Goal: Information Seeking & Learning: Check status

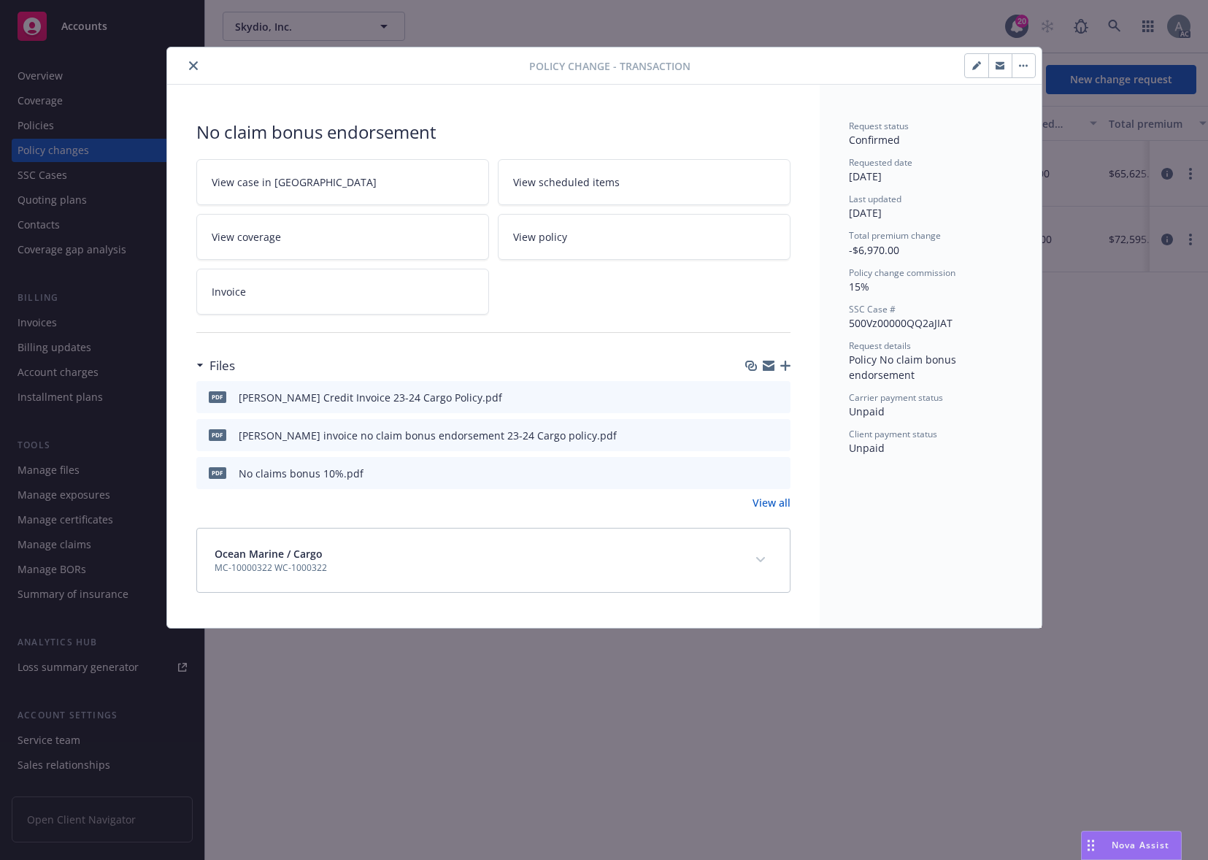
click at [194, 62] on icon "close" at bounding box center [193, 65] width 9 height 9
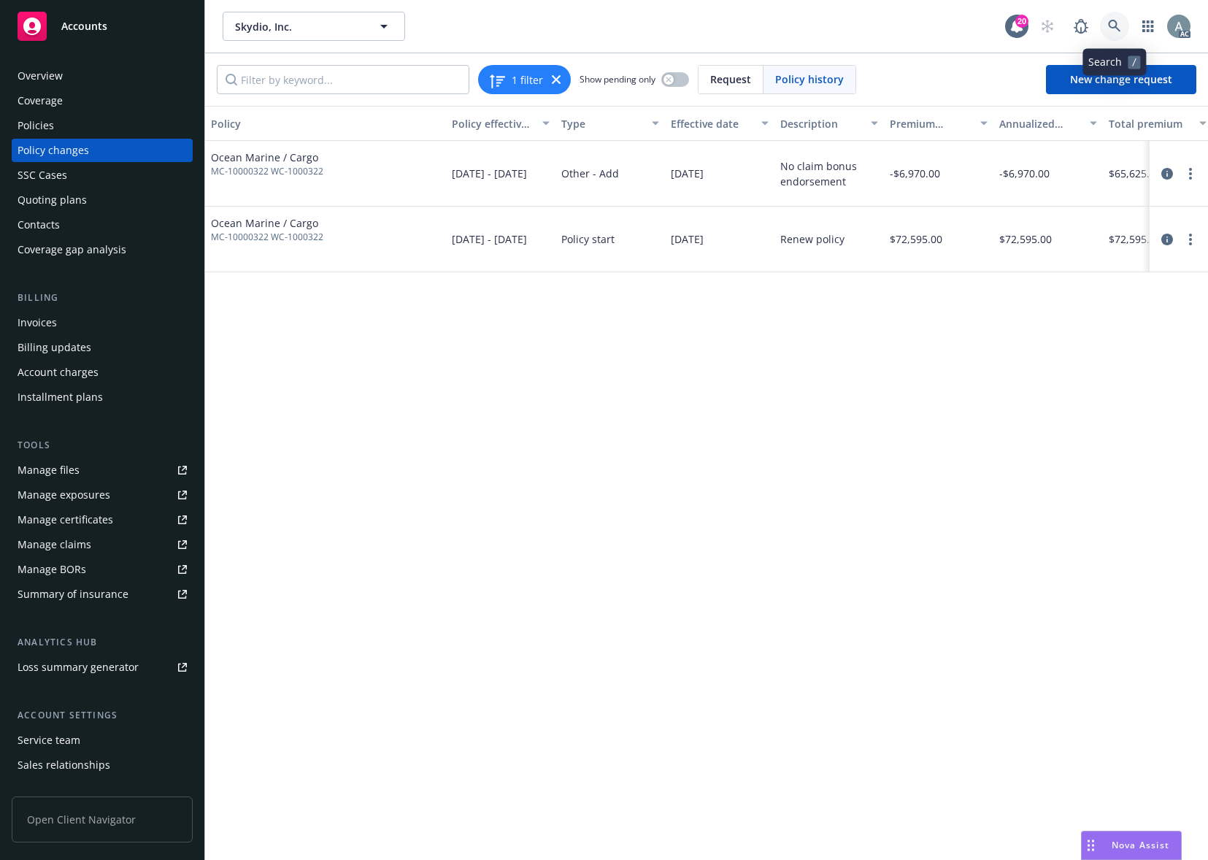
click at [1113, 28] on icon at bounding box center [1114, 26] width 12 height 12
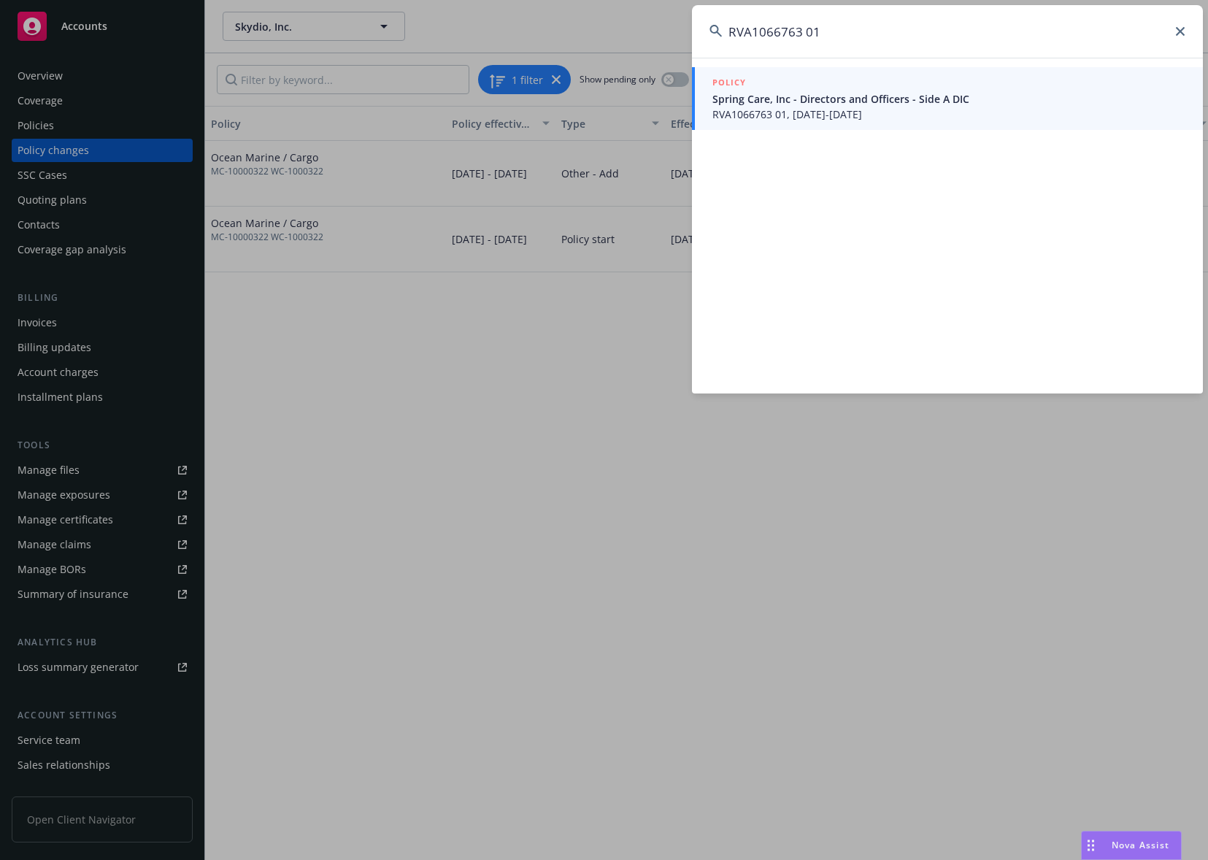
type input "RVA1066763 01"
click at [904, 107] on span "RVA1066763 01, 07/01/2025-07/01/2026" at bounding box center [948, 114] width 473 height 15
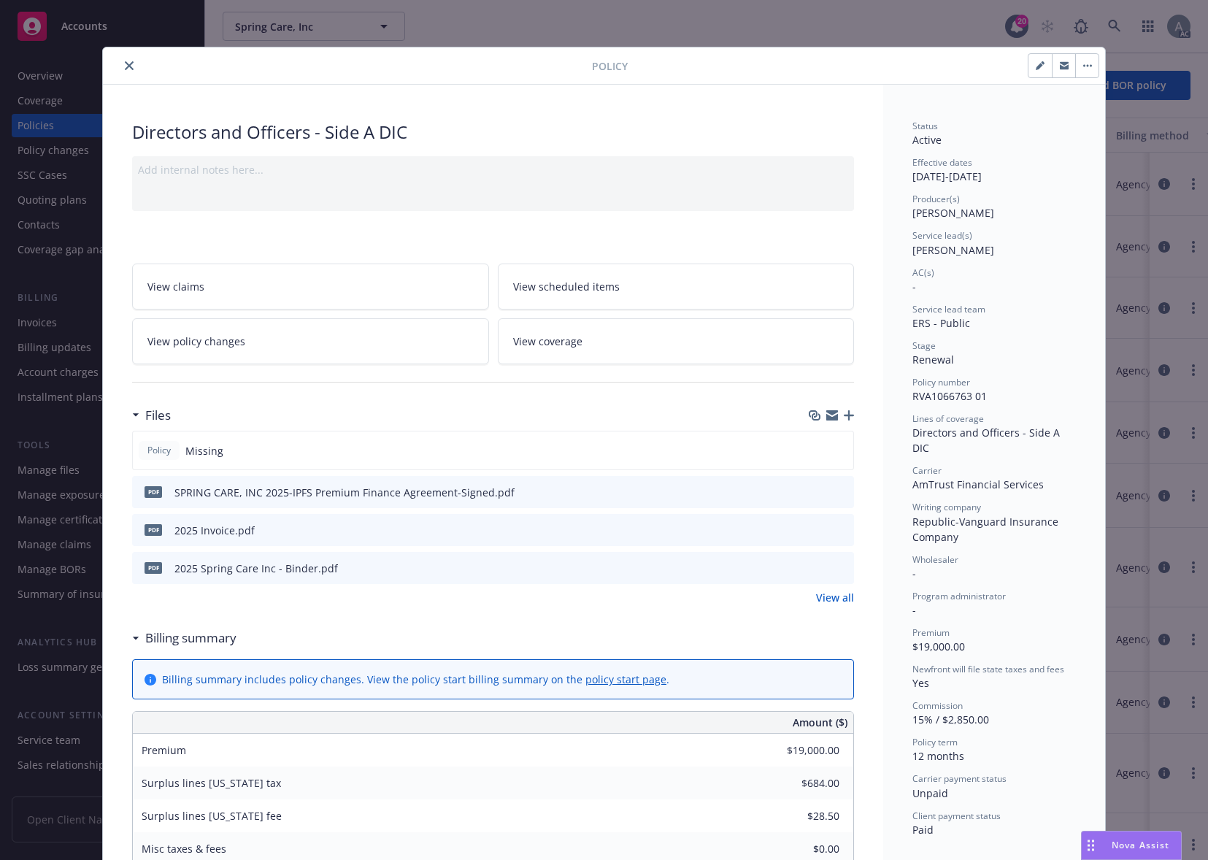
click at [125, 68] on icon "close" at bounding box center [129, 65] width 9 height 9
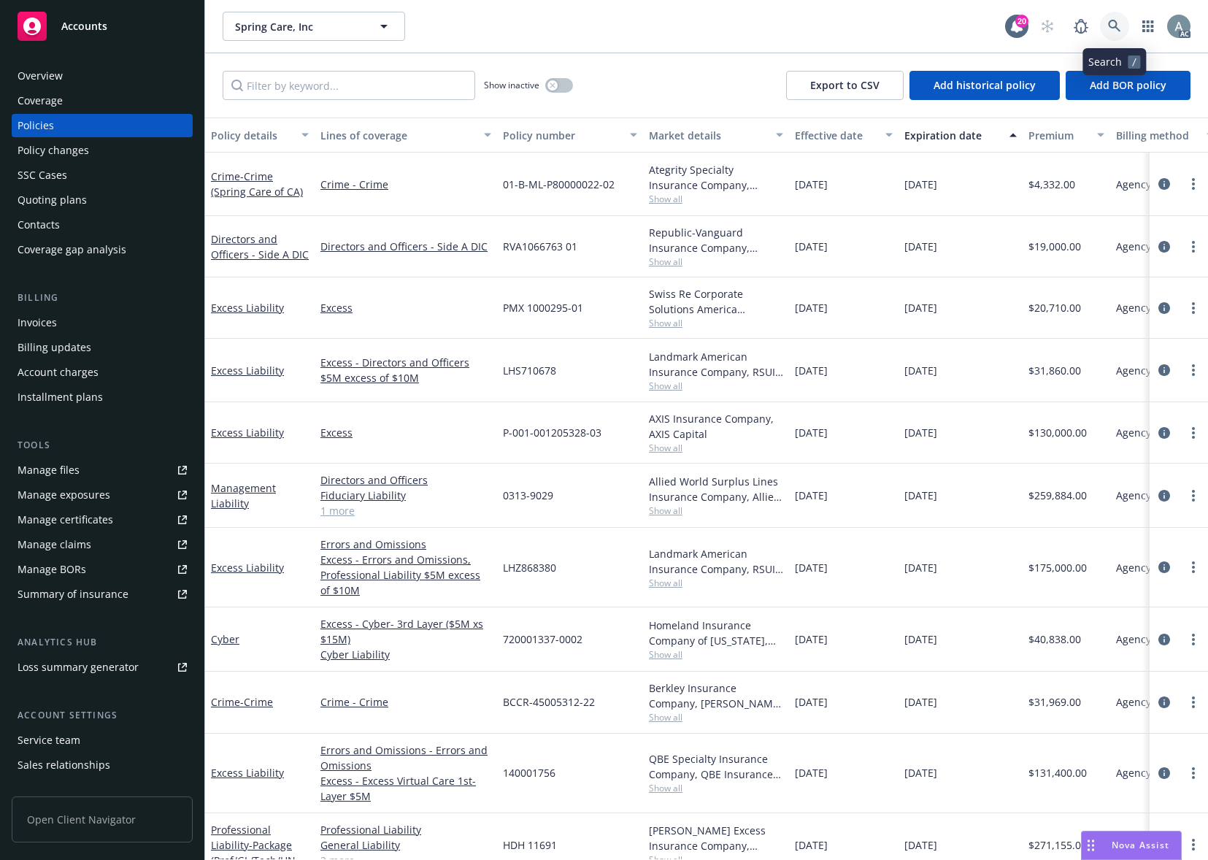
click at [1115, 26] on icon at bounding box center [1114, 26] width 12 height 12
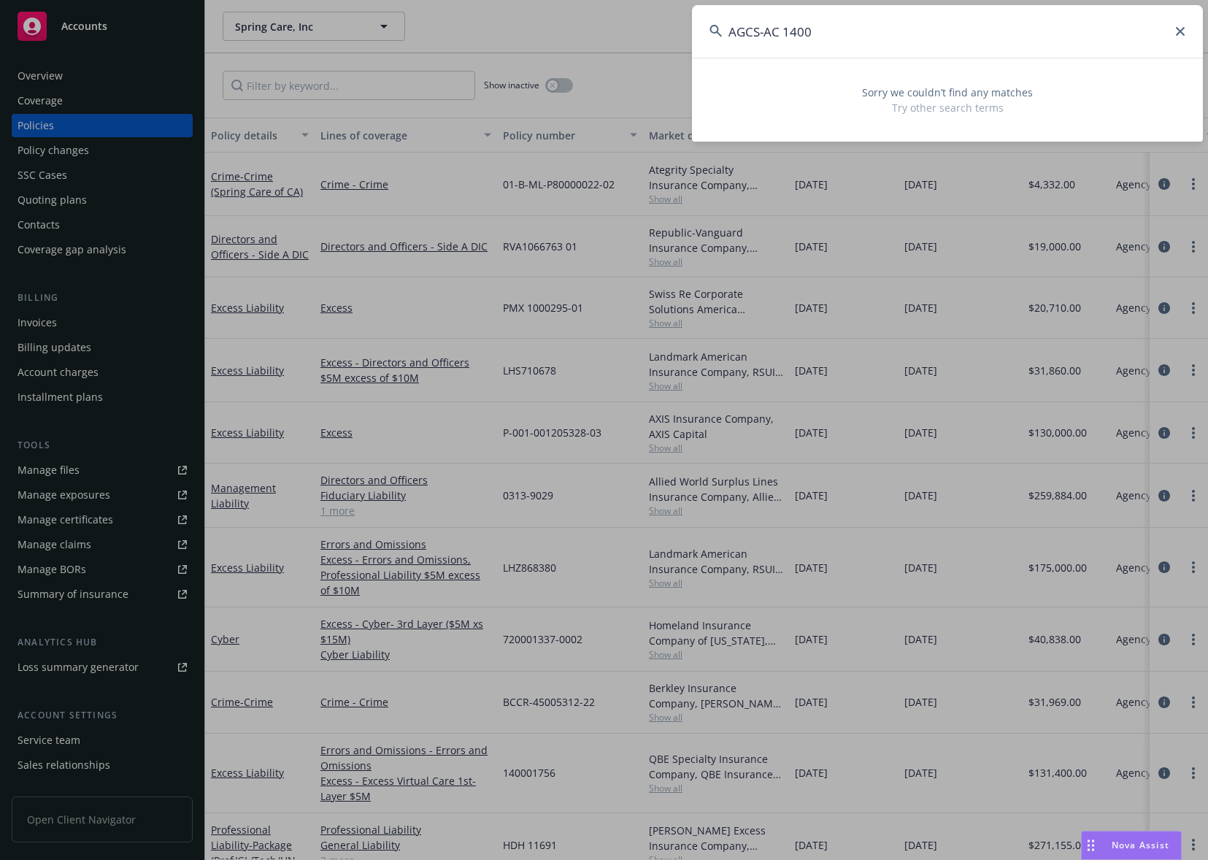
click at [784, 33] on input "AGCS-AC 1400" at bounding box center [947, 31] width 511 height 53
drag, startPoint x: 820, startPoint y: 36, endPoint x: 707, endPoint y: 32, distance: 112.5
click at [707, 32] on input "AGCS-AC 1400" at bounding box center [947, 31] width 511 height 53
paste input "Fly North of Known, LLC"
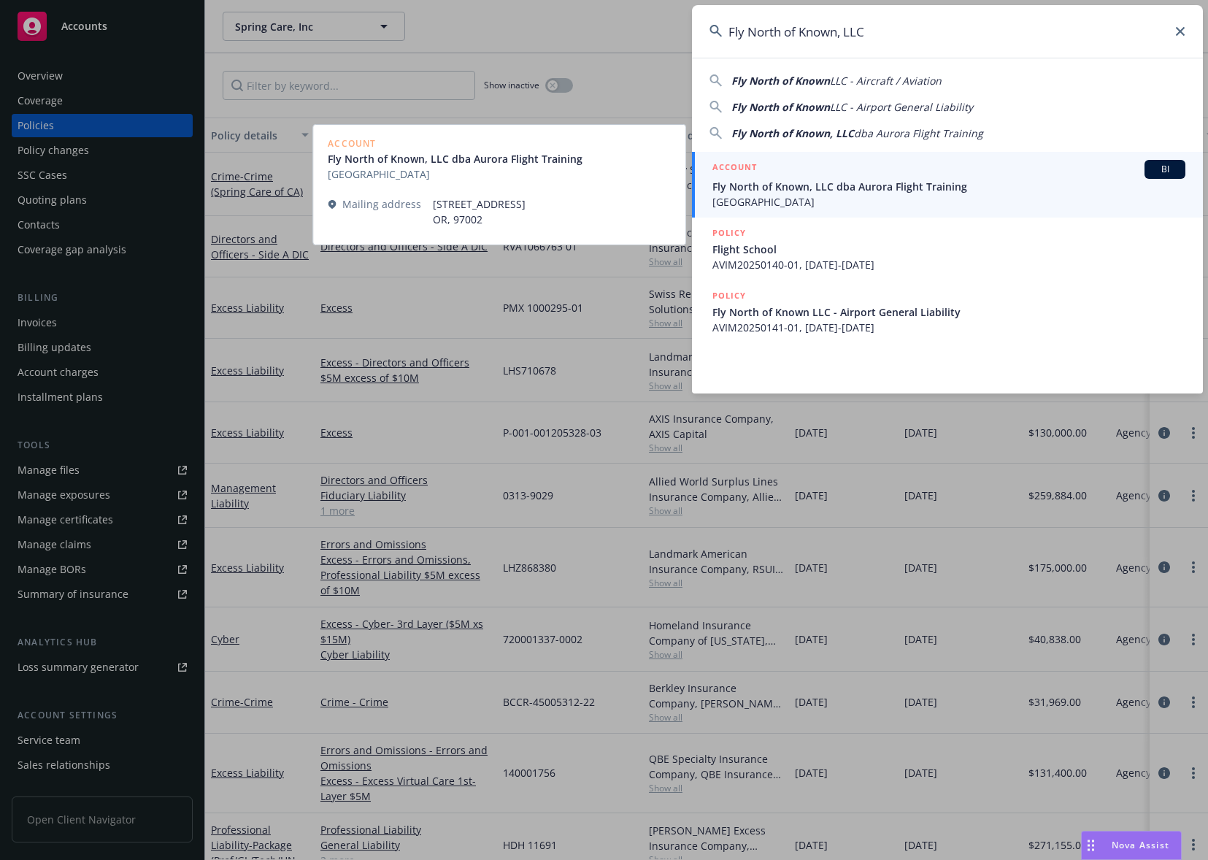
type input "Fly North of Known, LLC"
click at [849, 189] on span "Fly North of Known, LLC dba Aurora Flight Training" at bounding box center [948, 186] width 473 height 15
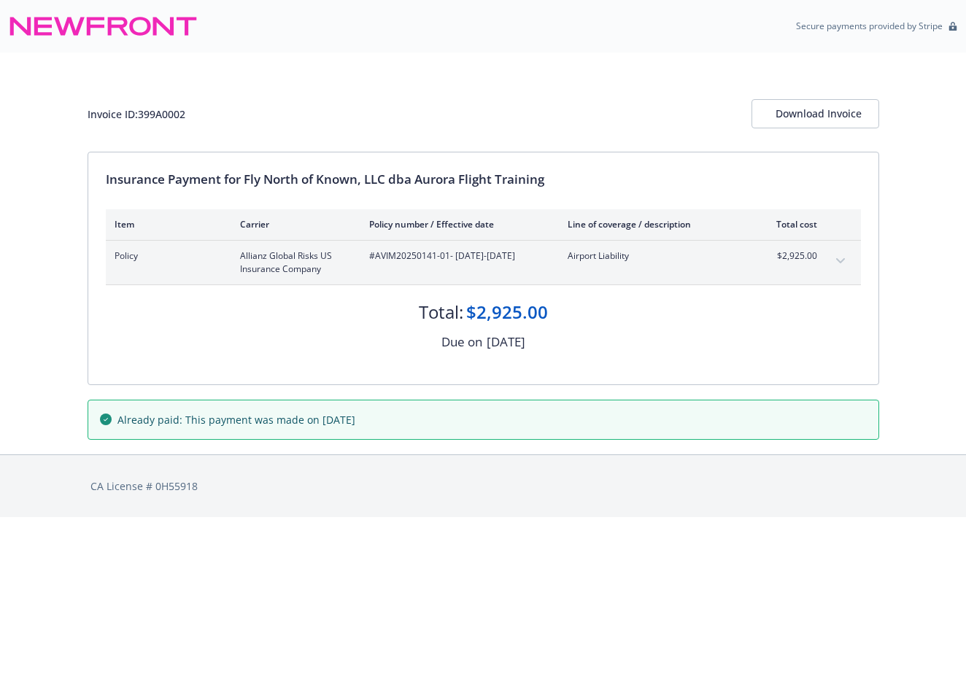
click at [382, 257] on span "#AVIM20250141-01 - [DATE]-[DATE]" at bounding box center [456, 256] width 175 height 13
click at [444, 255] on span "#AVIM20250141-01 - [DATE]-[DATE]" at bounding box center [456, 256] width 175 height 13
drag, startPoint x: 448, startPoint y: 255, endPoint x: 377, endPoint y: 255, distance: 70.8
click at [377, 255] on span "#AVIM20250141-01 - [DATE]-[DATE]" at bounding box center [456, 256] width 175 height 13
copy span "AVIM20250141-01"
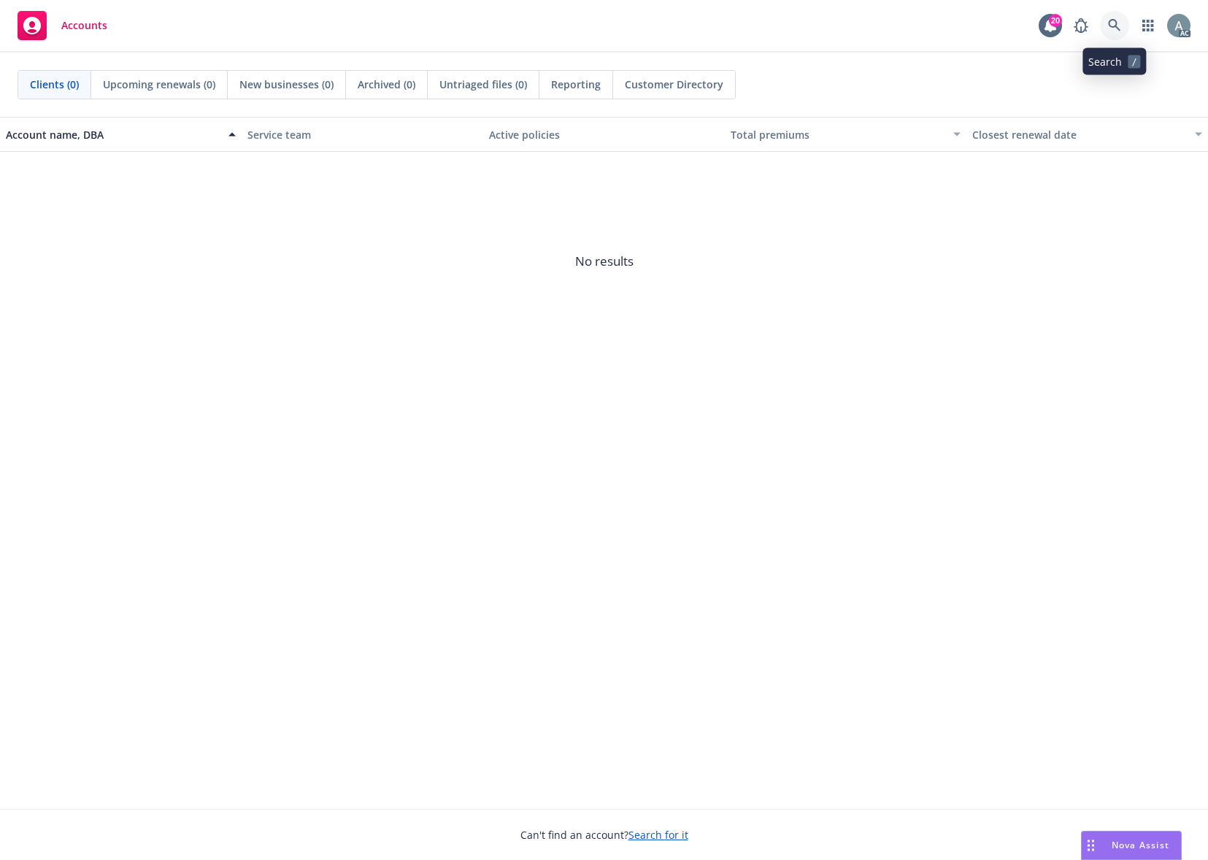
click at [1116, 31] on icon at bounding box center [1114, 25] width 13 height 13
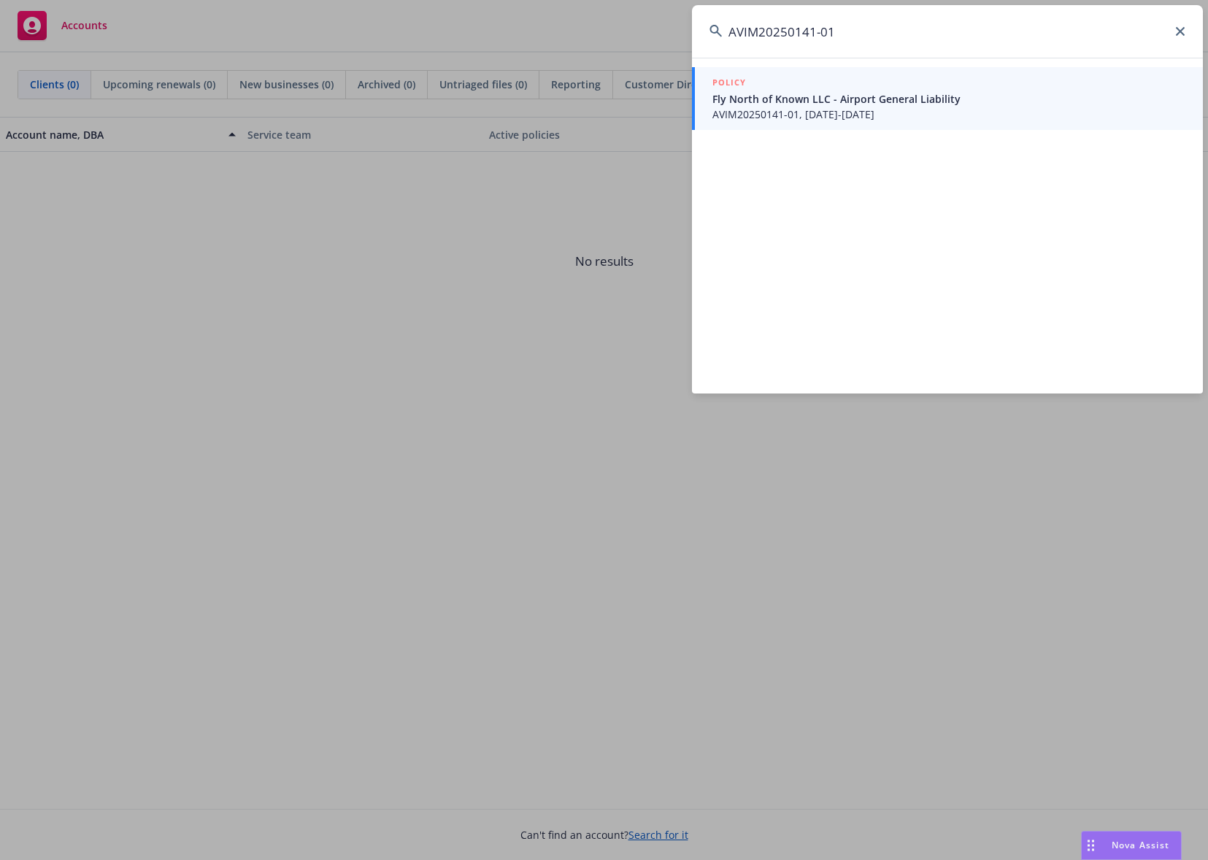
type input "AVIM20250141-01"
click at [861, 94] on span "Fly North of Known LLC - Airport General Liability" at bounding box center [948, 98] width 473 height 15
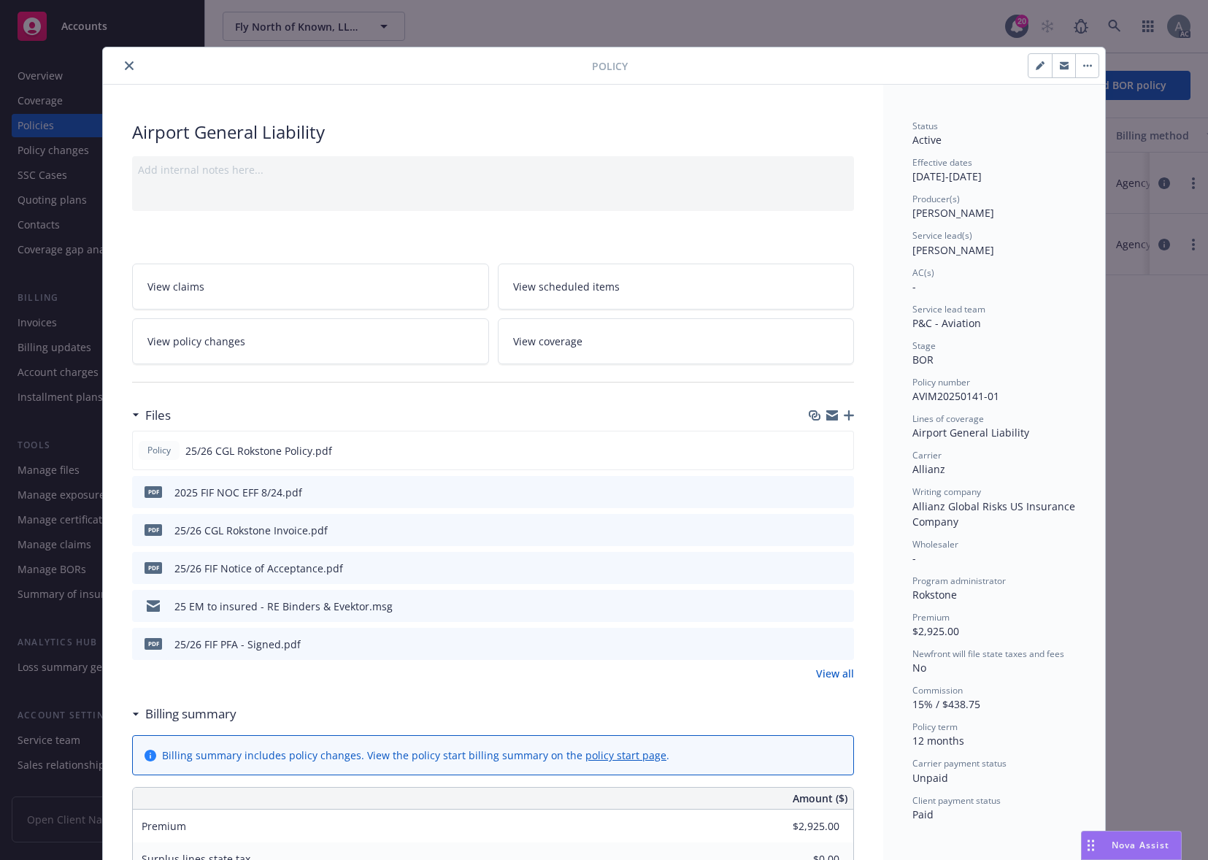
click at [838, 526] on icon "preview file" at bounding box center [839, 529] width 13 height 10
click at [710, 541] on div "pdf 25/26 CGL Rokstone Invoice.pdf" at bounding box center [493, 530] width 722 height 32
click at [841, 528] on div "pdf 25/26 CGL Rokstone Invoice.pdf" at bounding box center [493, 530] width 722 height 32
click at [834, 531] on icon "preview file" at bounding box center [839, 529] width 13 height 10
click at [120, 61] on button "close" at bounding box center [129, 66] width 18 height 18
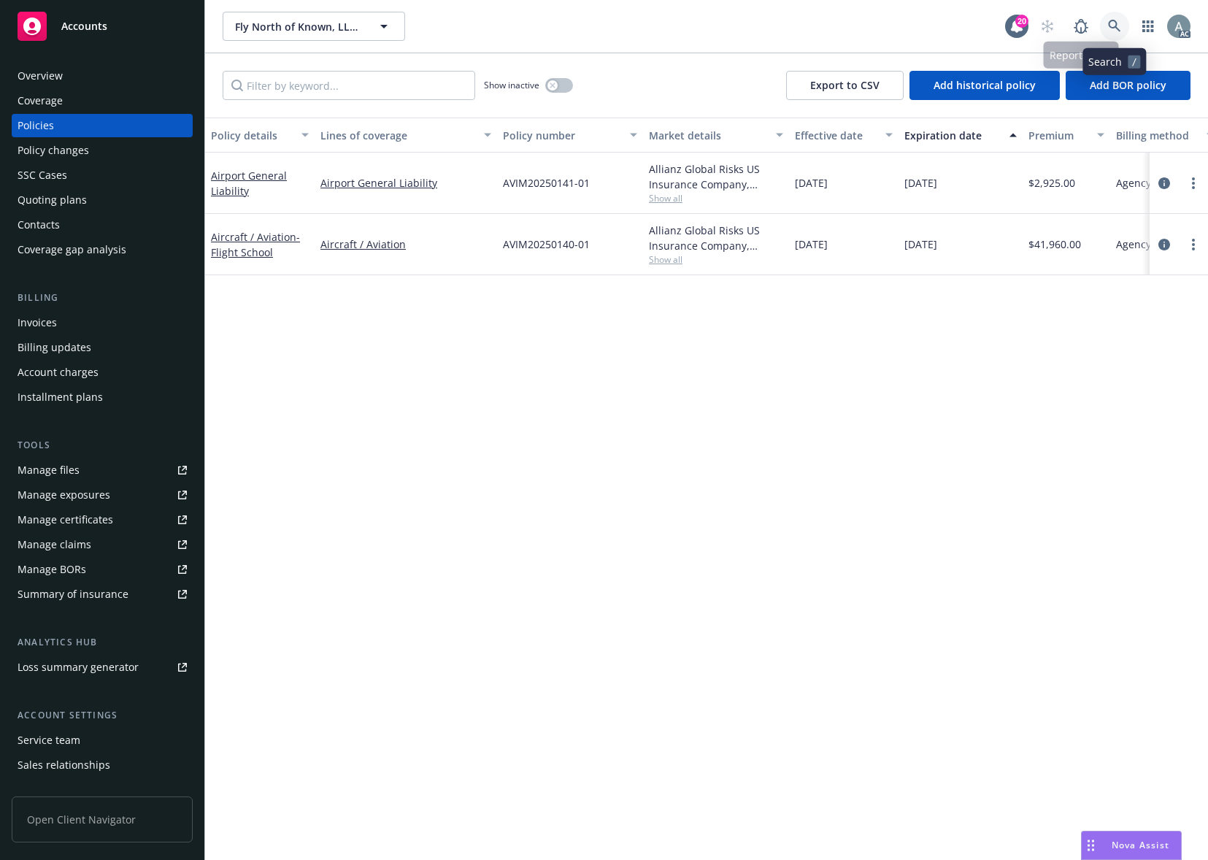
click at [1112, 25] on icon at bounding box center [1114, 26] width 13 height 13
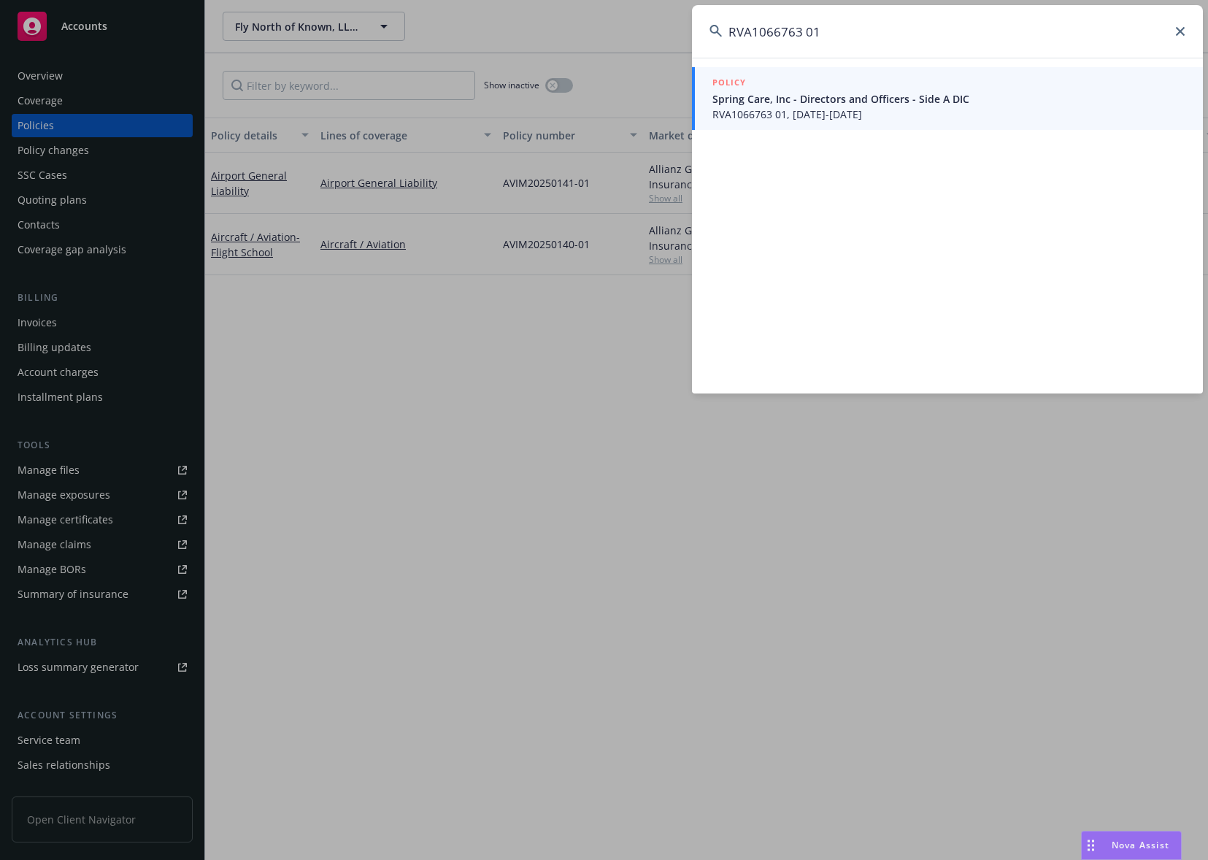
type input "RVA1066763 01"
click at [811, 104] on span "Spring Care, Inc - Directors and Officers - Side A DIC" at bounding box center [948, 98] width 473 height 15
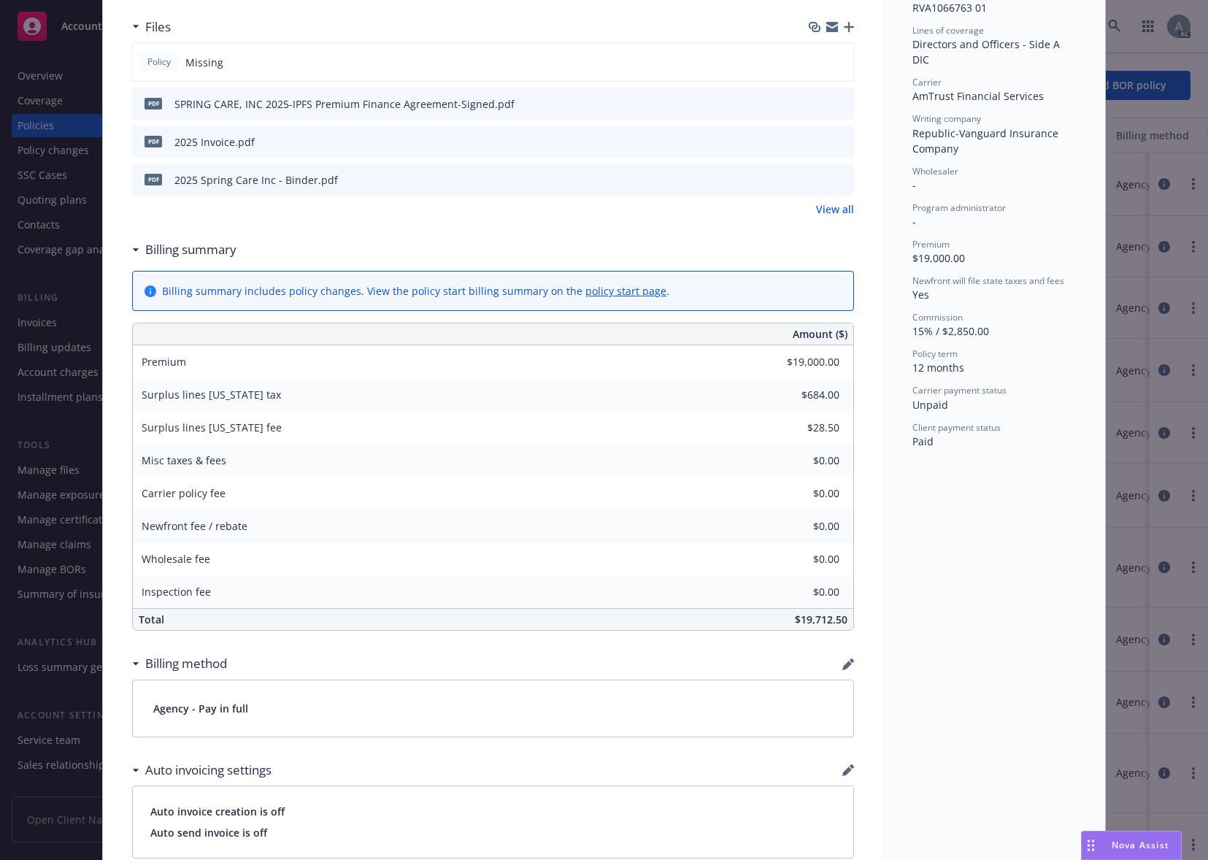
scroll to position [394, 0]
